Goal: Contribute content

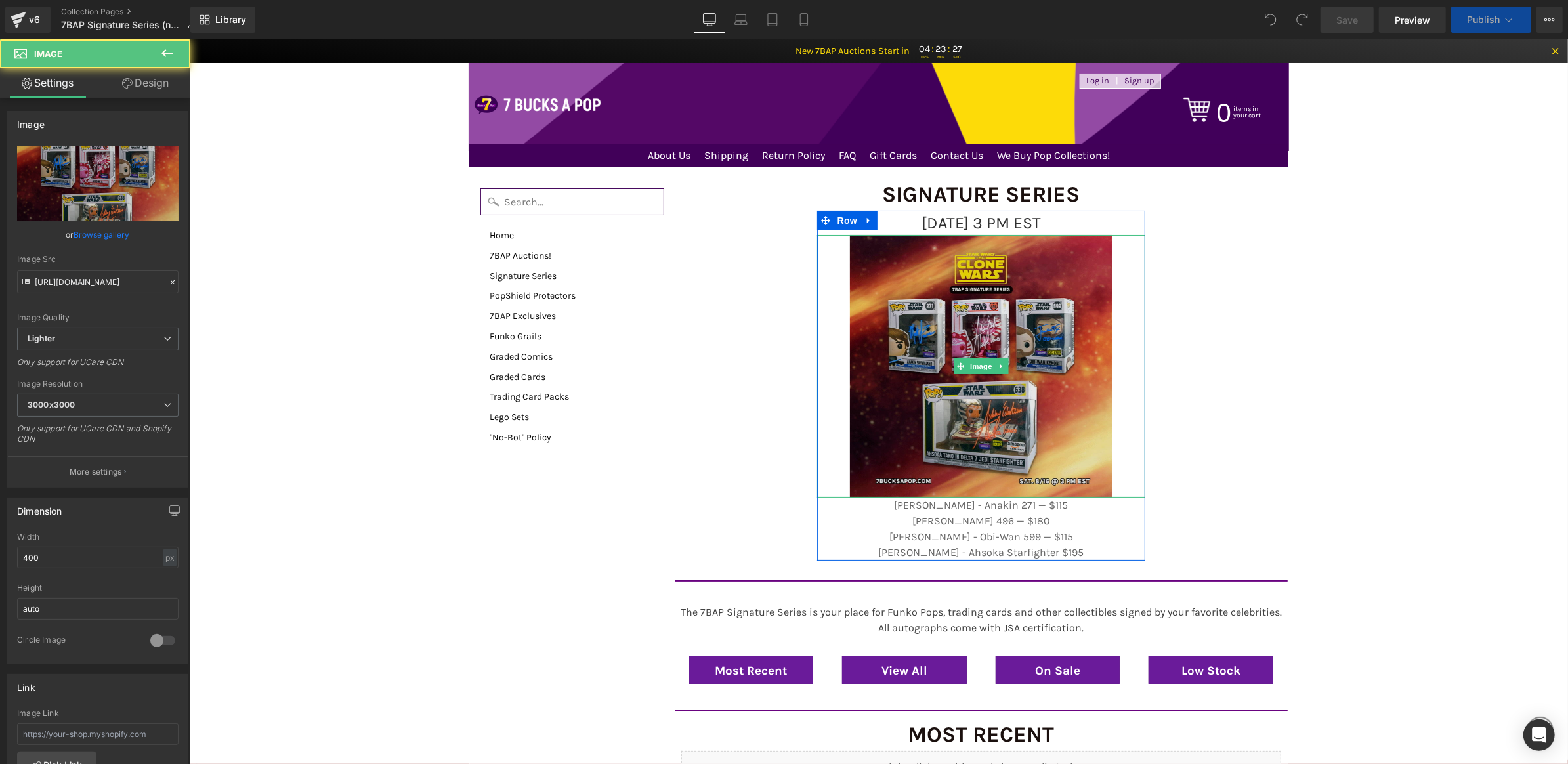
click at [1013, 331] on img at bounding box center [981, 366] width 263 height 263
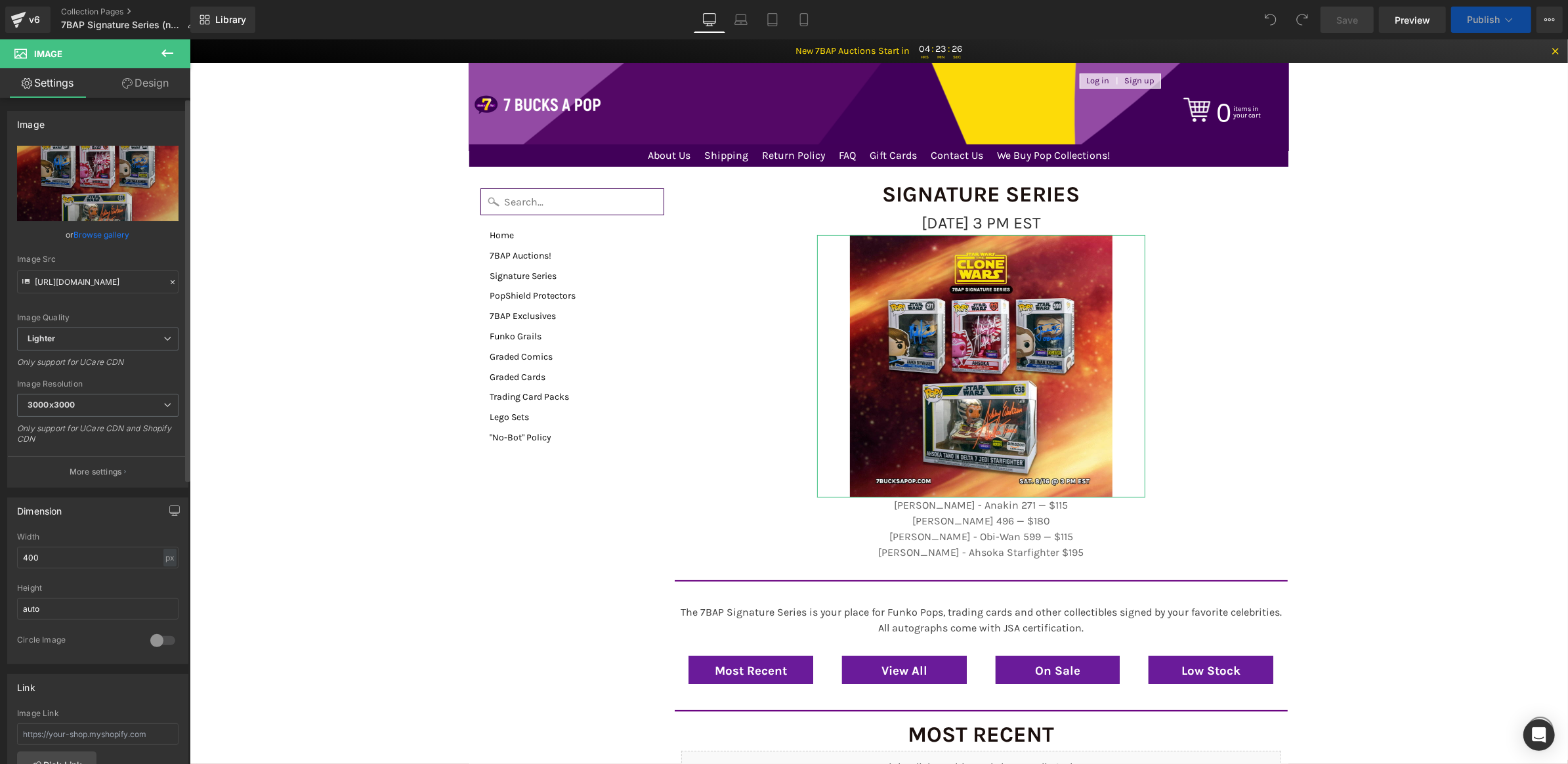
click at [100, 237] on link "Browse gallery" at bounding box center [101, 235] width 56 height 23
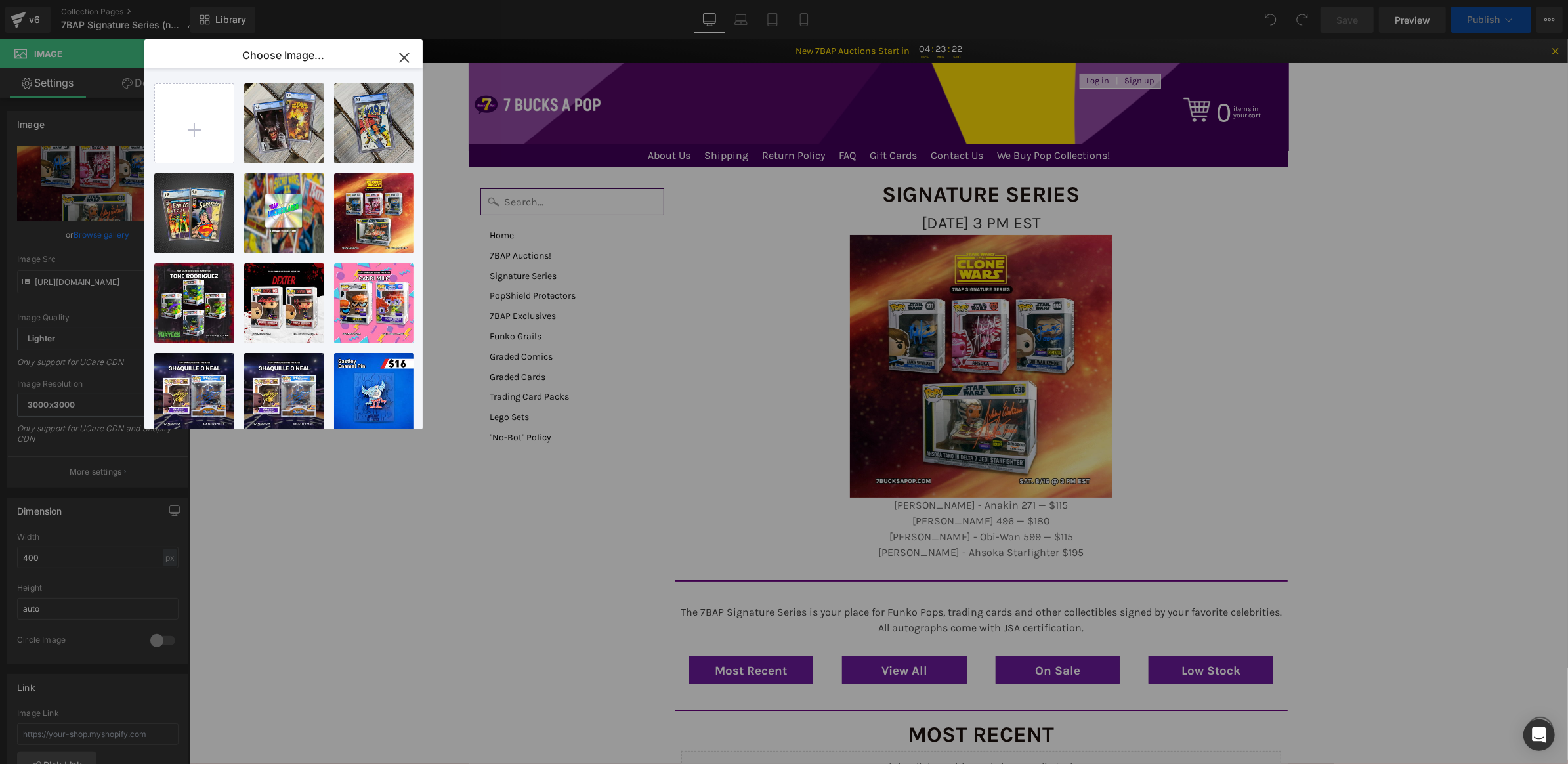
type input "C:\fakepath\8_19_SS_Web.png"
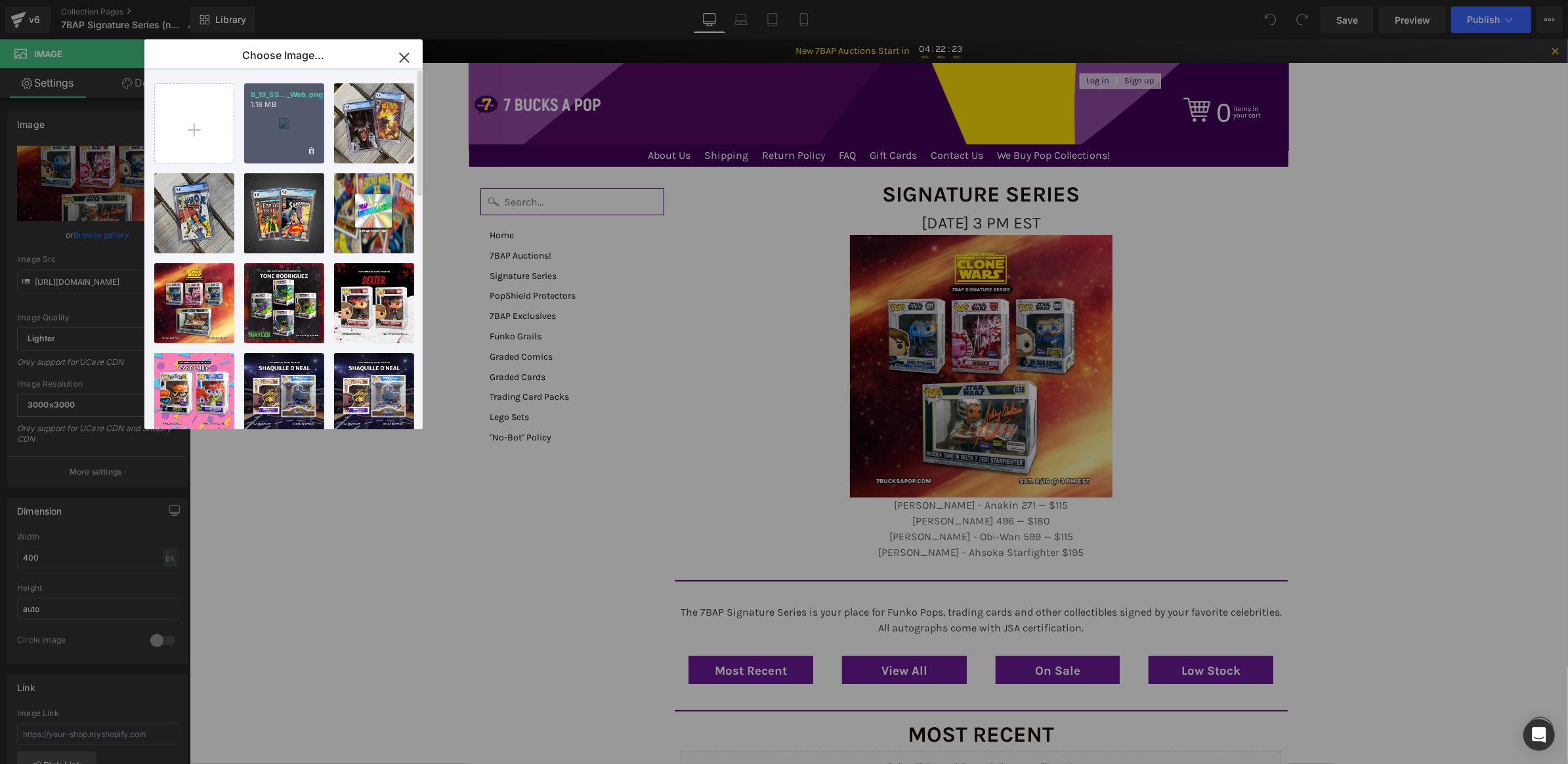
drag, startPoint x: 281, startPoint y: 108, endPoint x: 91, endPoint y: 70, distance: 193.8
click at [281, 108] on p "1.18 MB" at bounding box center [284, 105] width 67 height 10
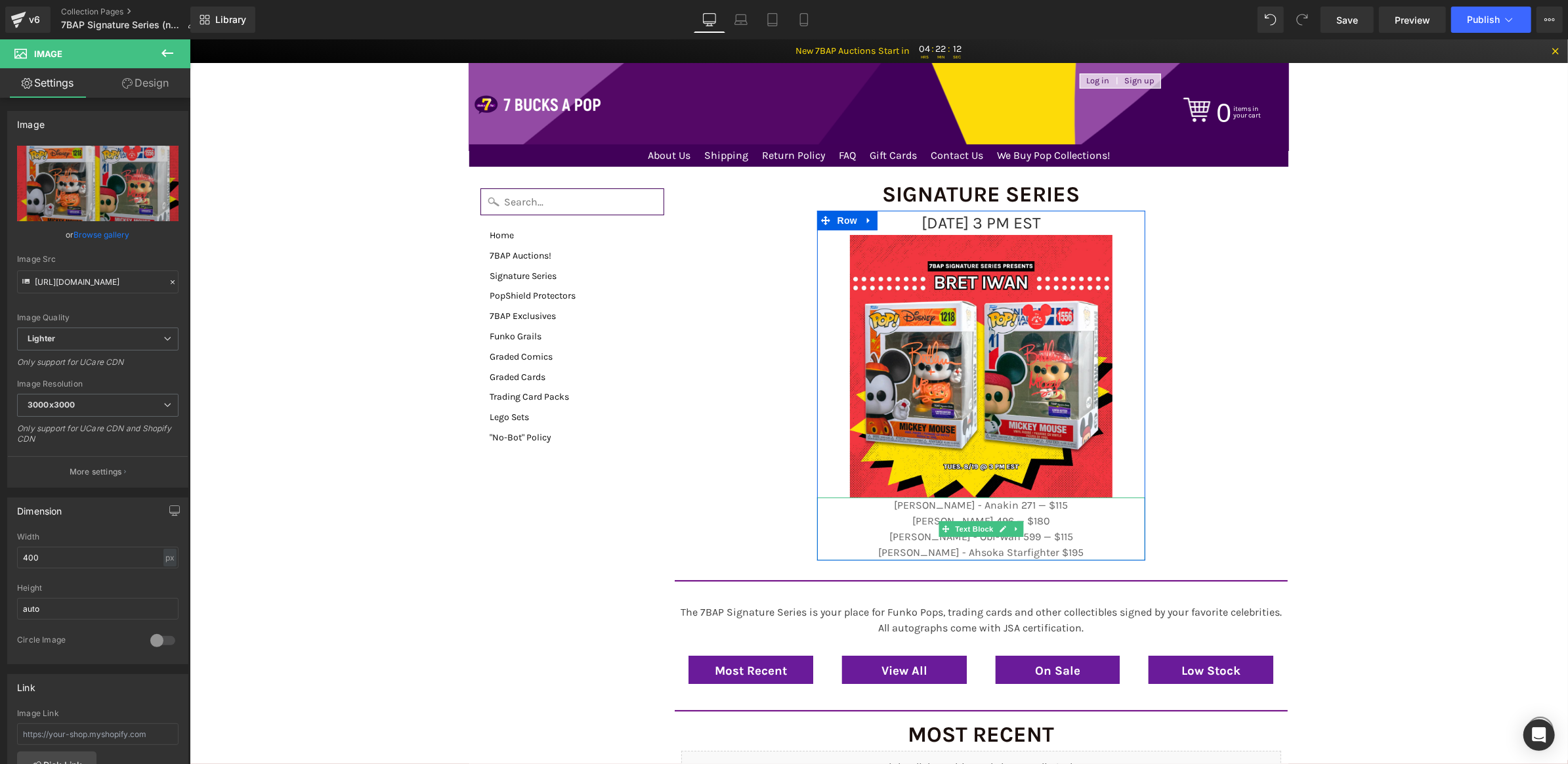
click at [1066, 513] on p "[PERSON_NAME] 496 — $180" at bounding box center [981, 520] width 329 height 16
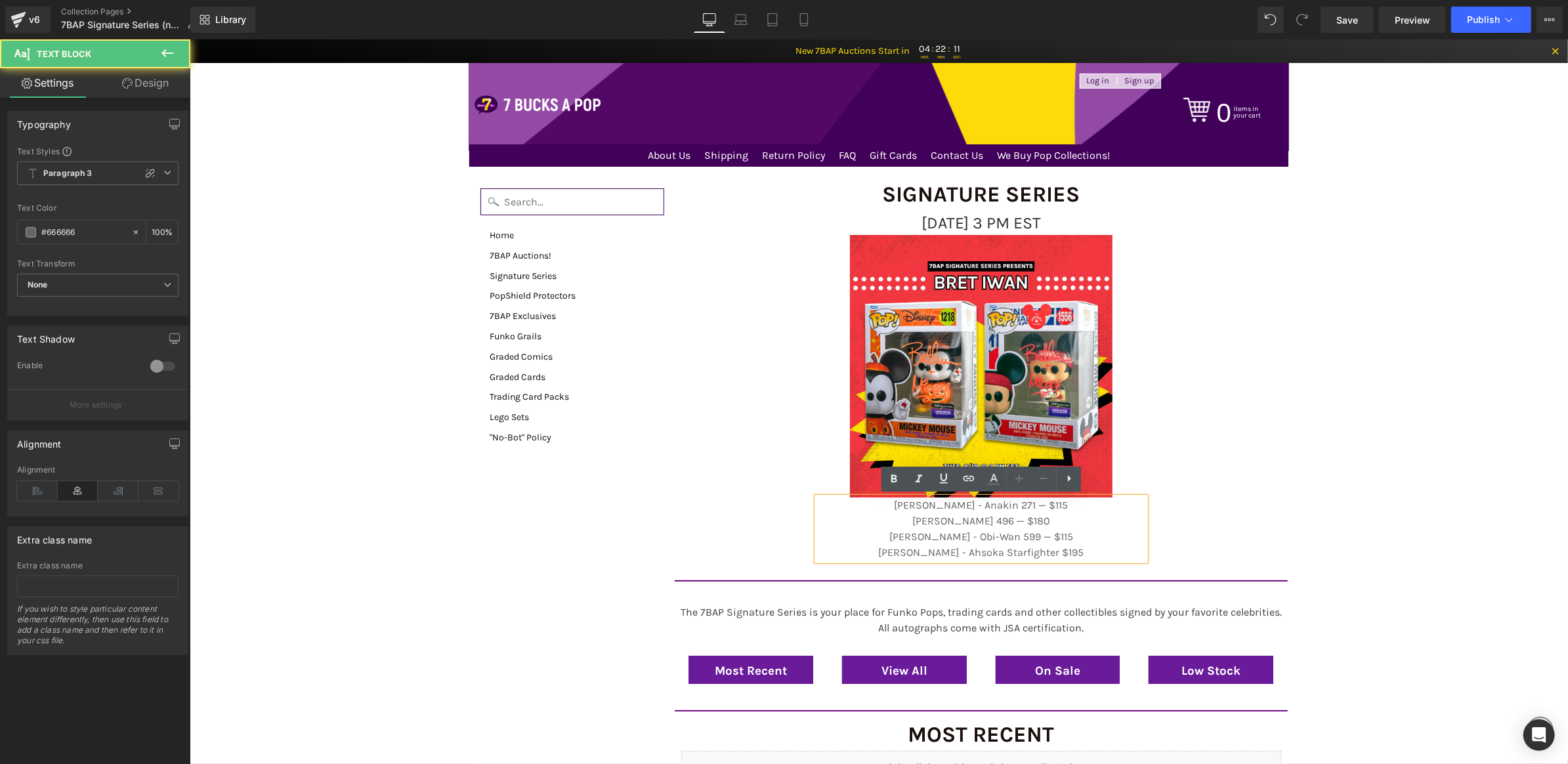
click at [1051, 527] on p "[PERSON_NAME] 496 — $180" at bounding box center [981, 520] width 329 height 16
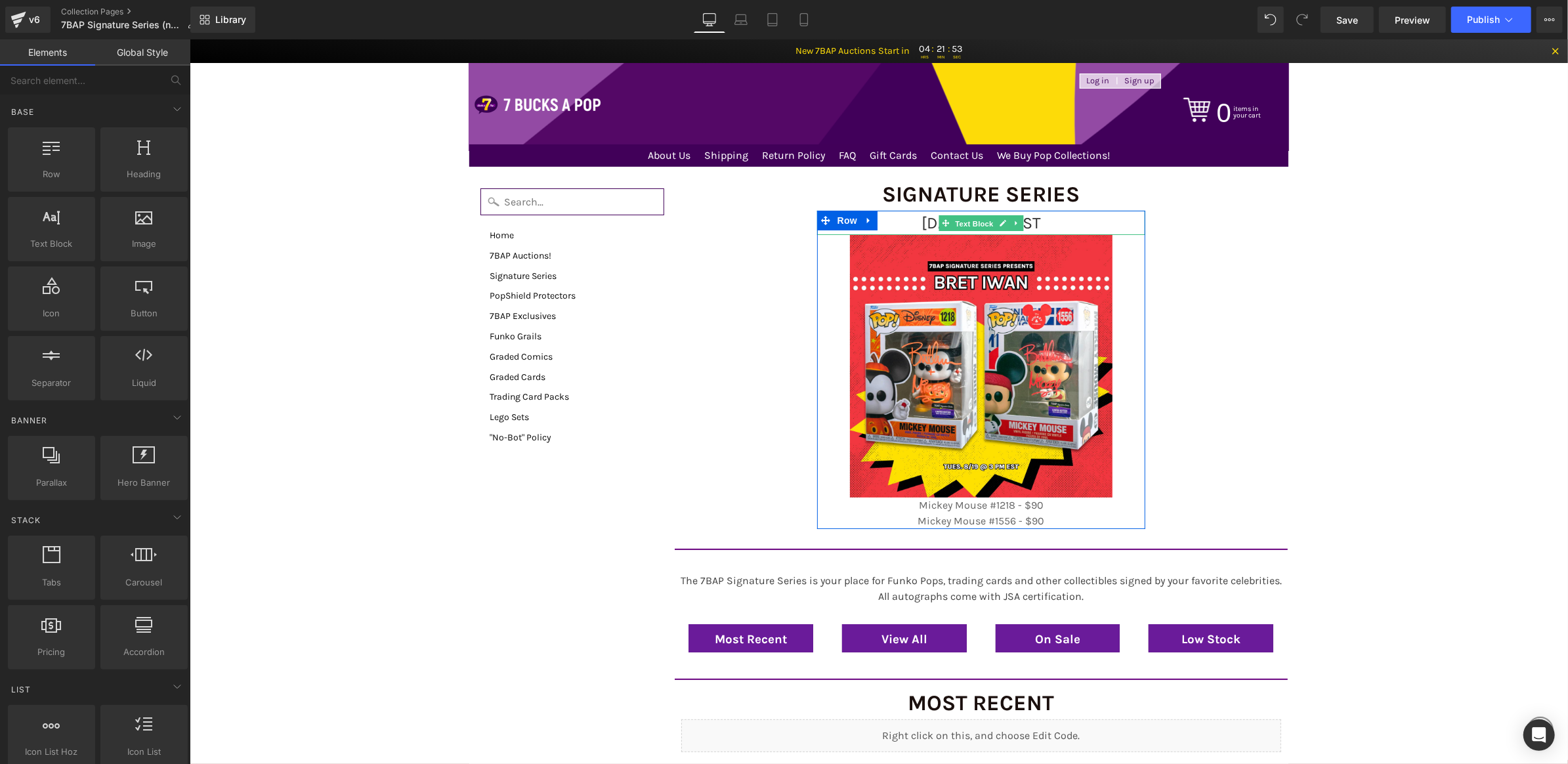
click at [977, 219] on span "Text Block" at bounding box center [973, 223] width 43 height 16
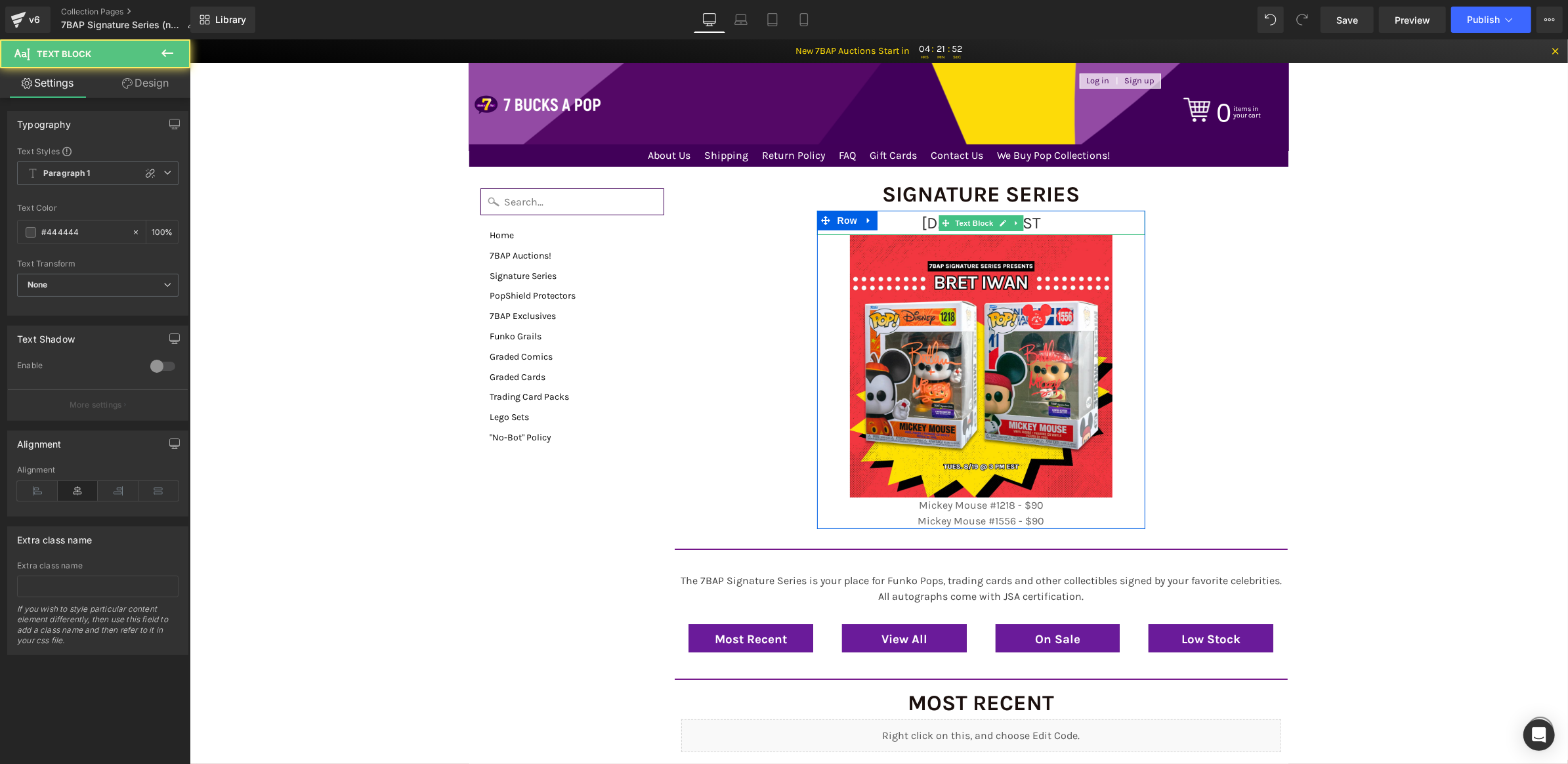
click at [1041, 222] on span "[DATE] 3 PM EST" at bounding box center [981, 222] width 120 height 19
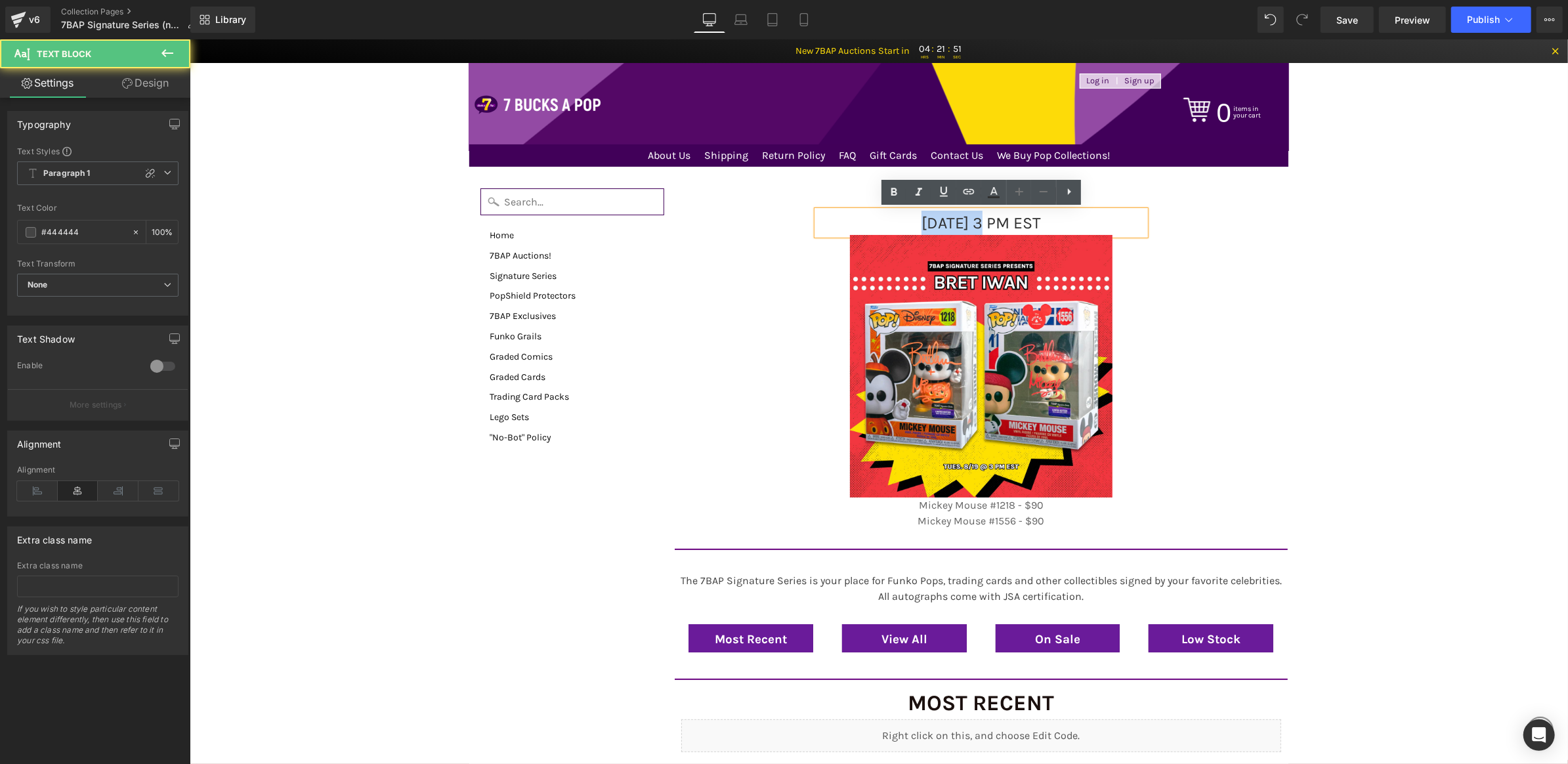
drag, startPoint x: 927, startPoint y: 221, endPoint x: 827, endPoint y: 221, distance: 100.0
click at [829, 221] on p "[DATE] 3 PM EST" at bounding box center [981, 223] width 329 height 25
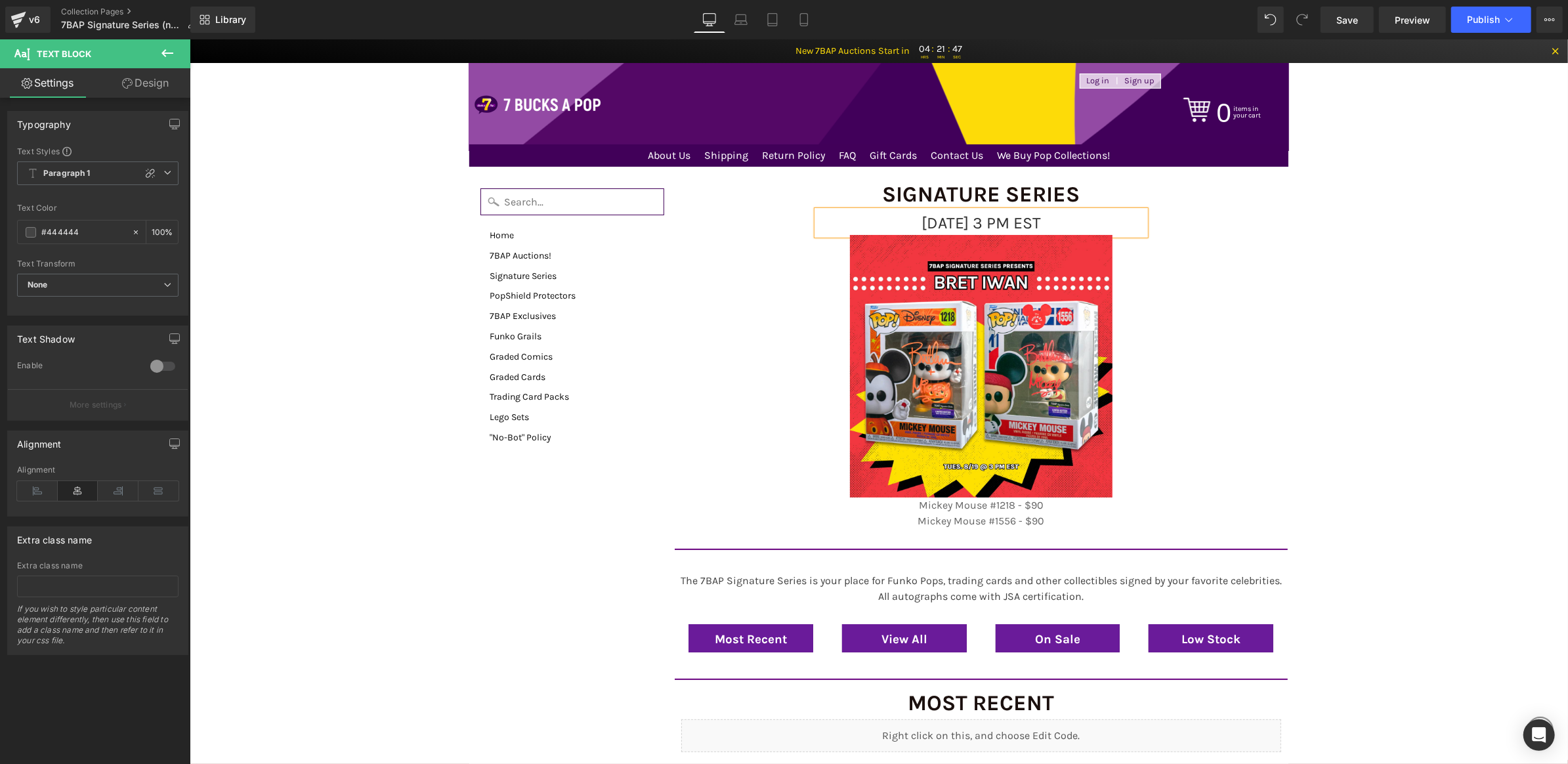
click at [999, 227] on span "[DATE] 3 PM EST" at bounding box center [981, 222] width 120 height 19
click at [1335, 27] on link "Save" at bounding box center [1348, 20] width 53 height 27
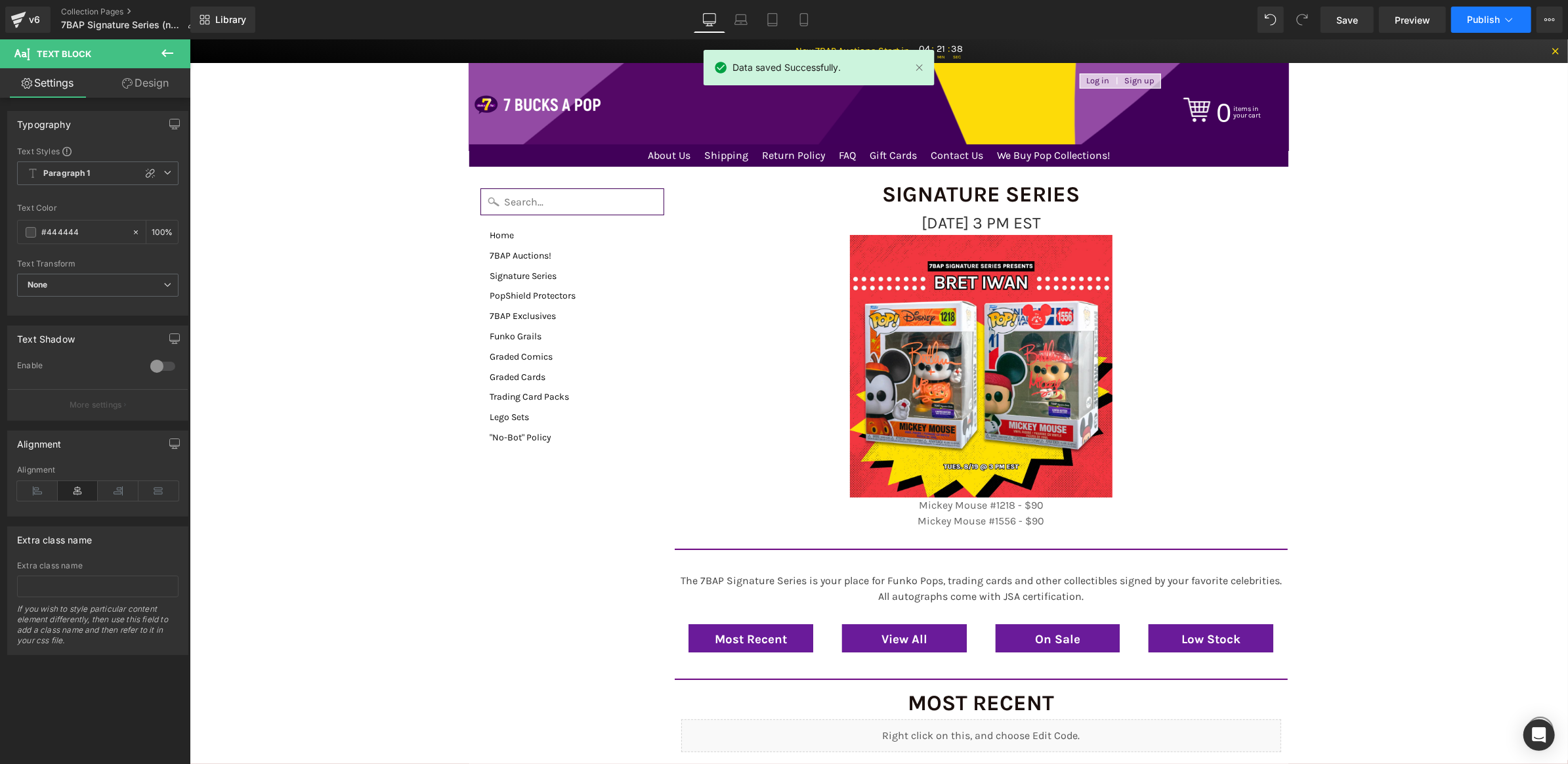
click at [1464, 17] on button "Publish" at bounding box center [1491, 20] width 80 height 27
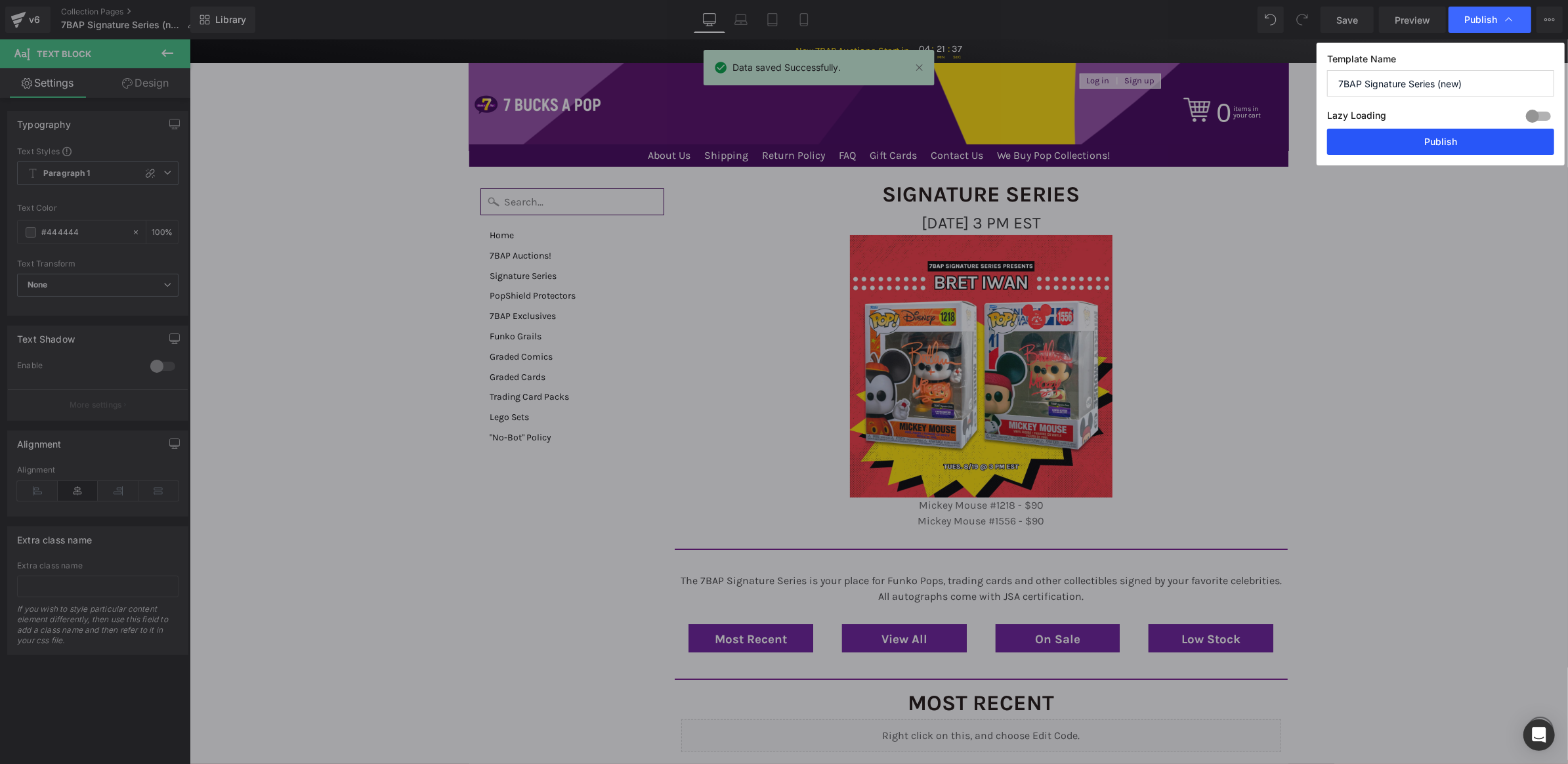
click at [1391, 140] on button "Publish" at bounding box center [1441, 142] width 227 height 27
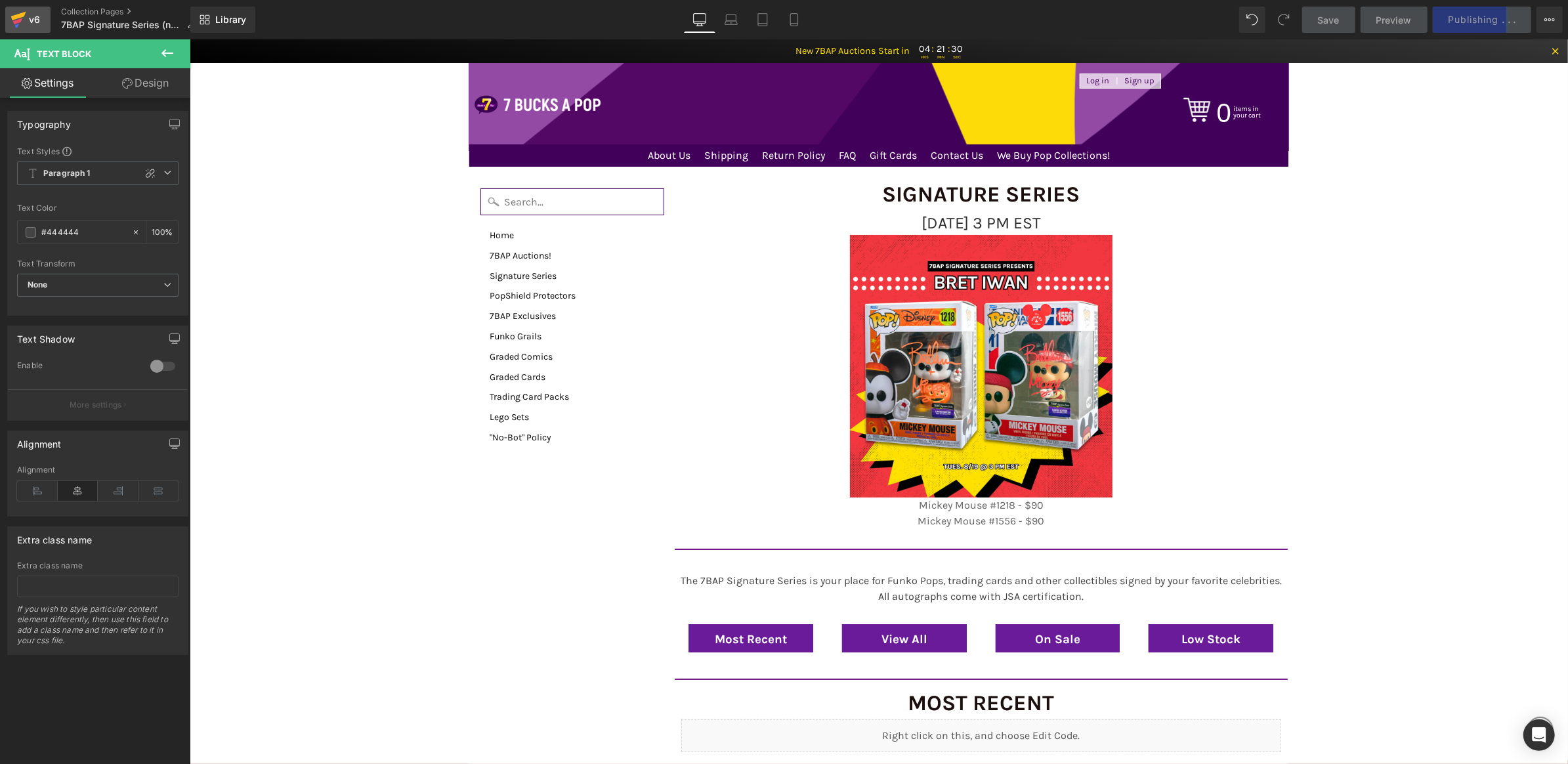
click at [27, 14] on div "v6" at bounding box center [35, 19] width 17 height 17
